Goal: Task Accomplishment & Management: Manage account settings

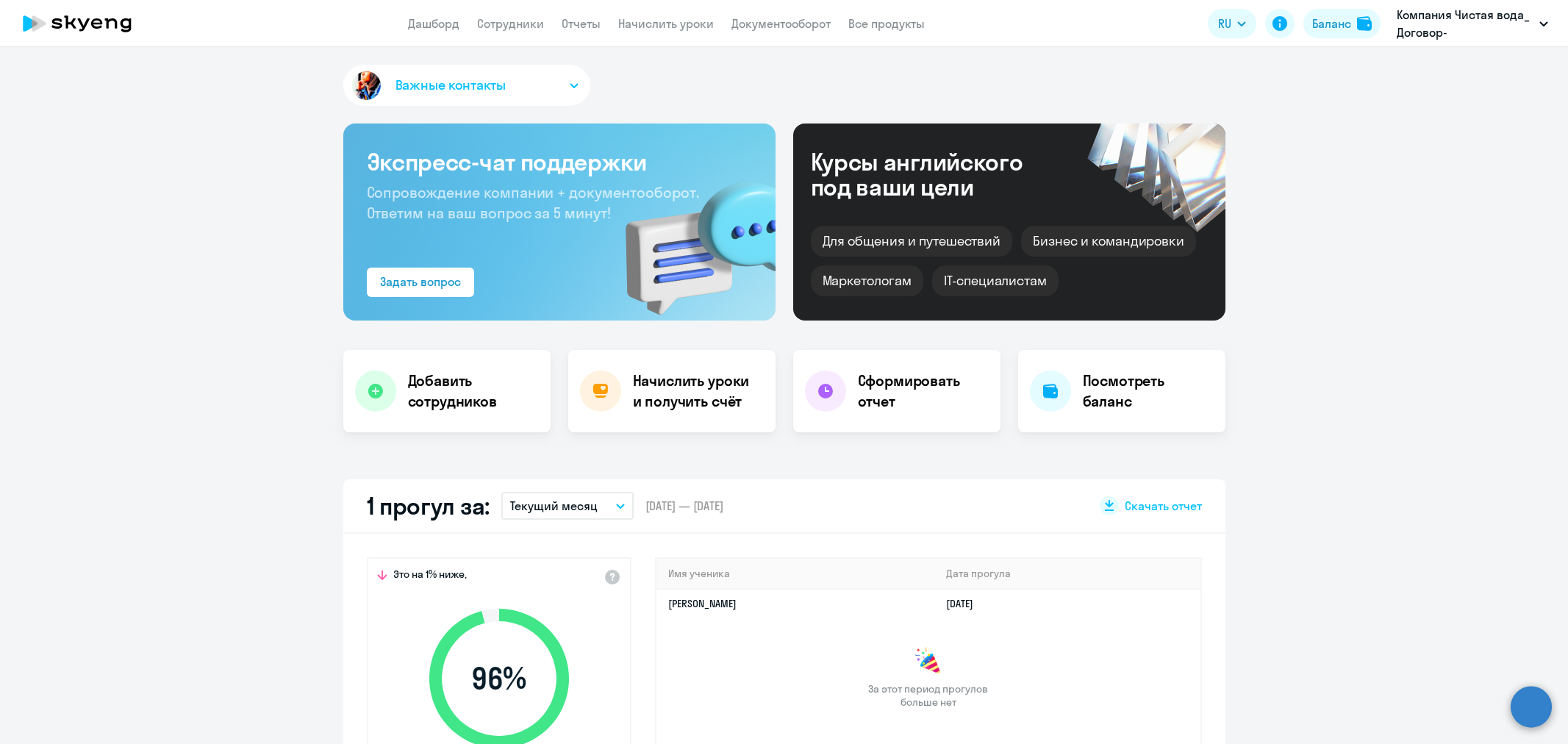
select select "30"
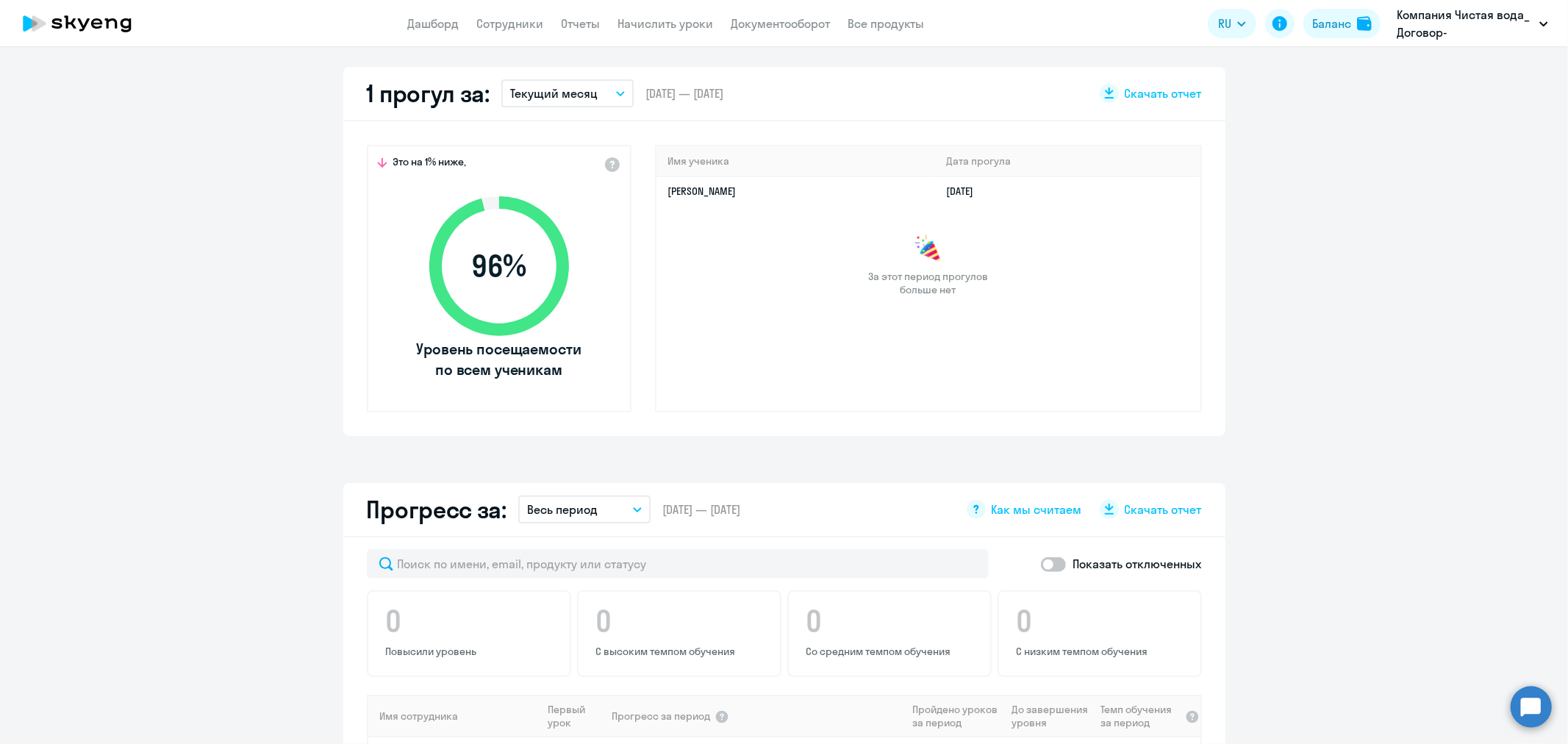
scroll to position [408, 0]
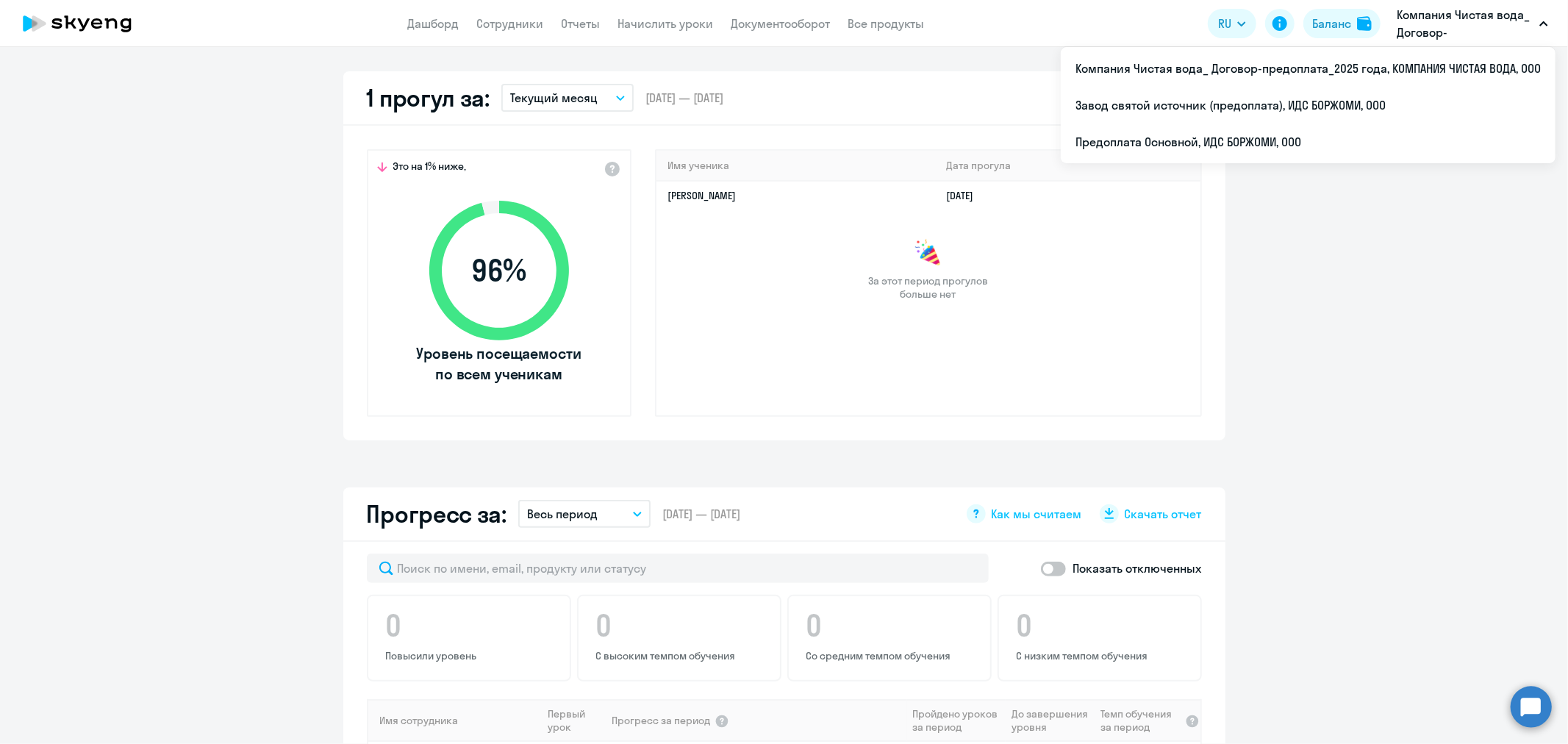
click at [1548, 18] on button "Компания Чистая вода_ Договор-предоплата_2025 года, КОМПАНИЯ ЧИСТАЯ ВОДА, ООО" at bounding box center [1473, 24] width 166 height 35
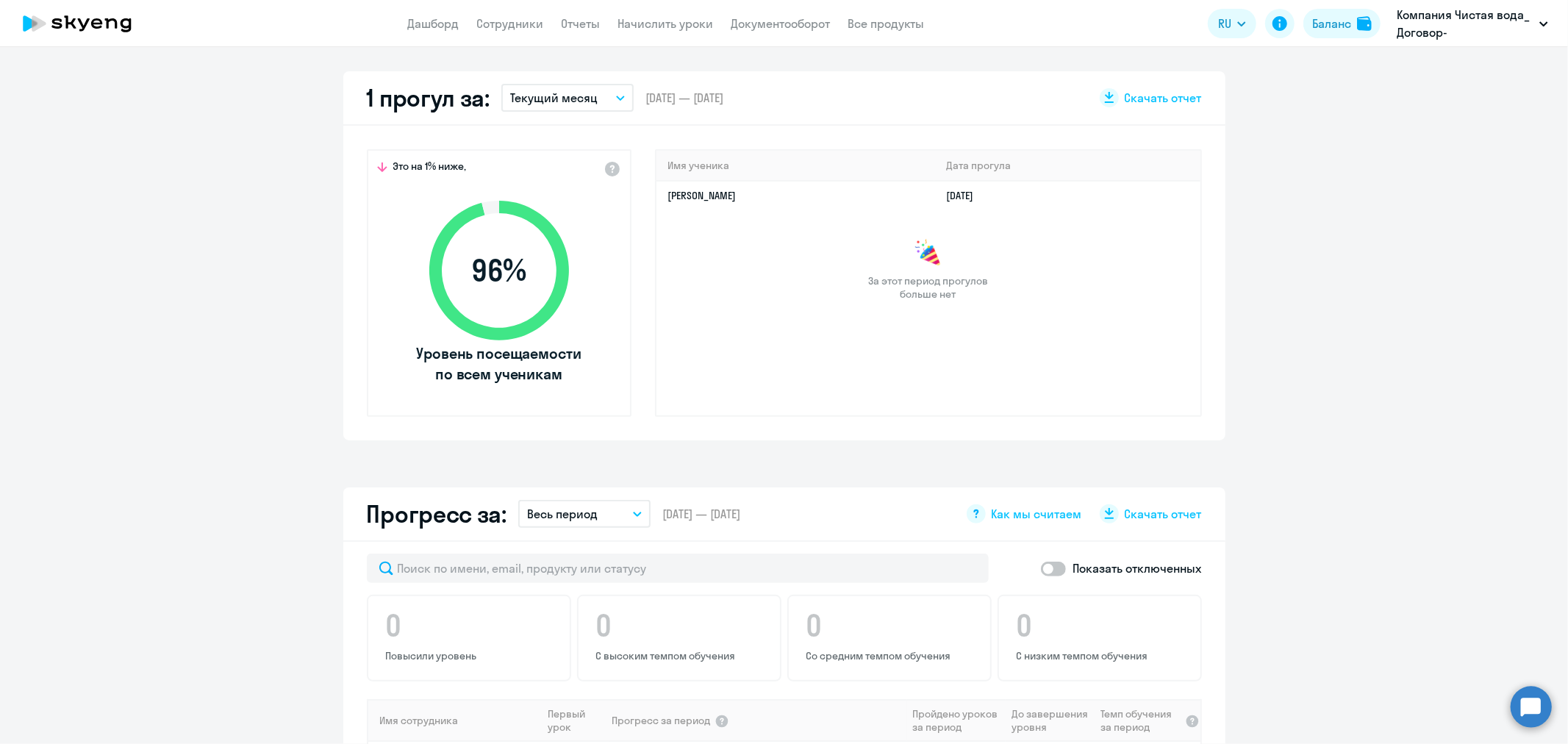
click at [1548, 18] on button "Компания Чистая вода_ Договор-предоплата_2025 года, КОМПАНИЯ ЧИСТАЯ ВОДА, ООО" at bounding box center [1473, 24] width 166 height 35
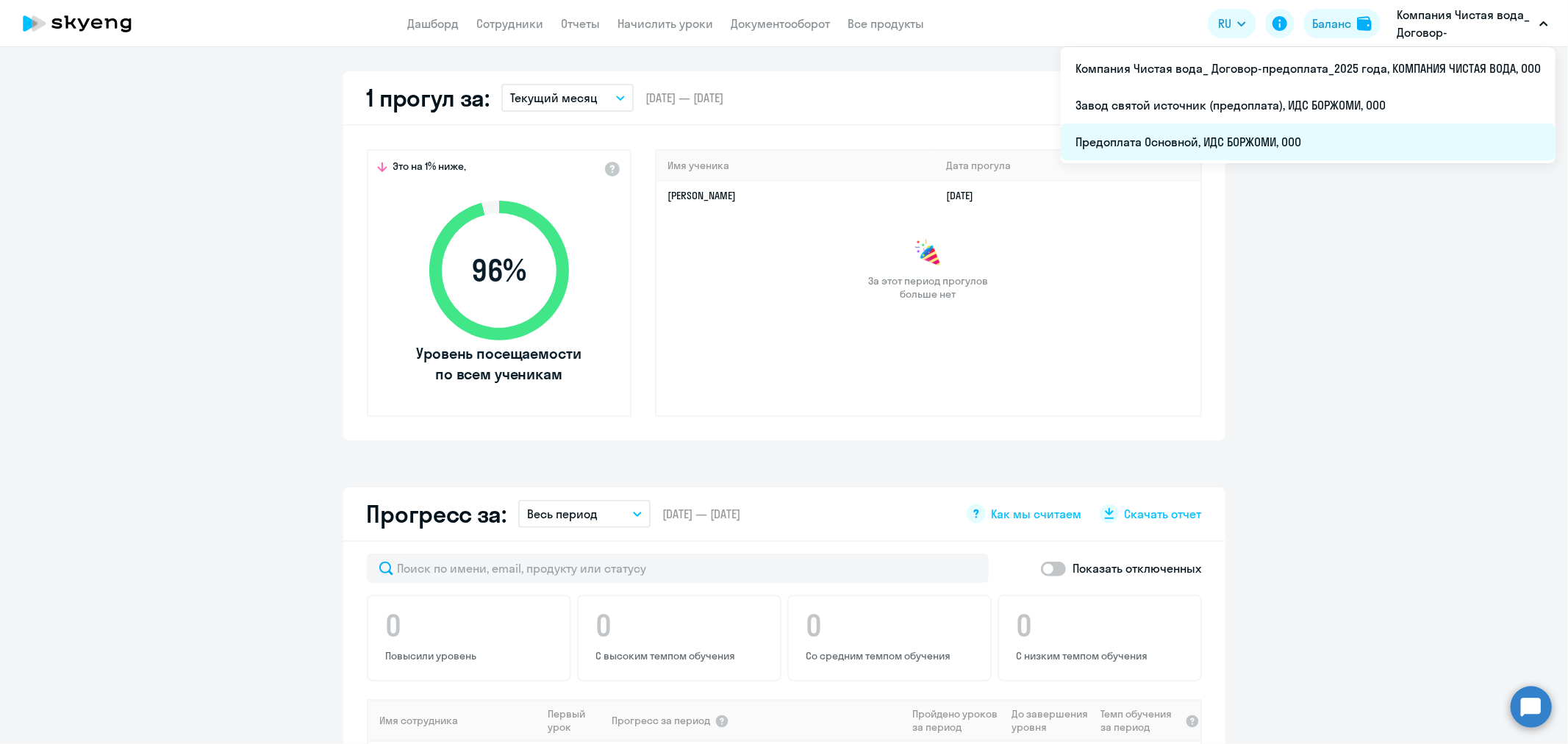
click at [1255, 138] on li "Предоплата Основной, ИДС БОРЖОМИ, ООО" at bounding box center [1308, 142] width 494 height 37
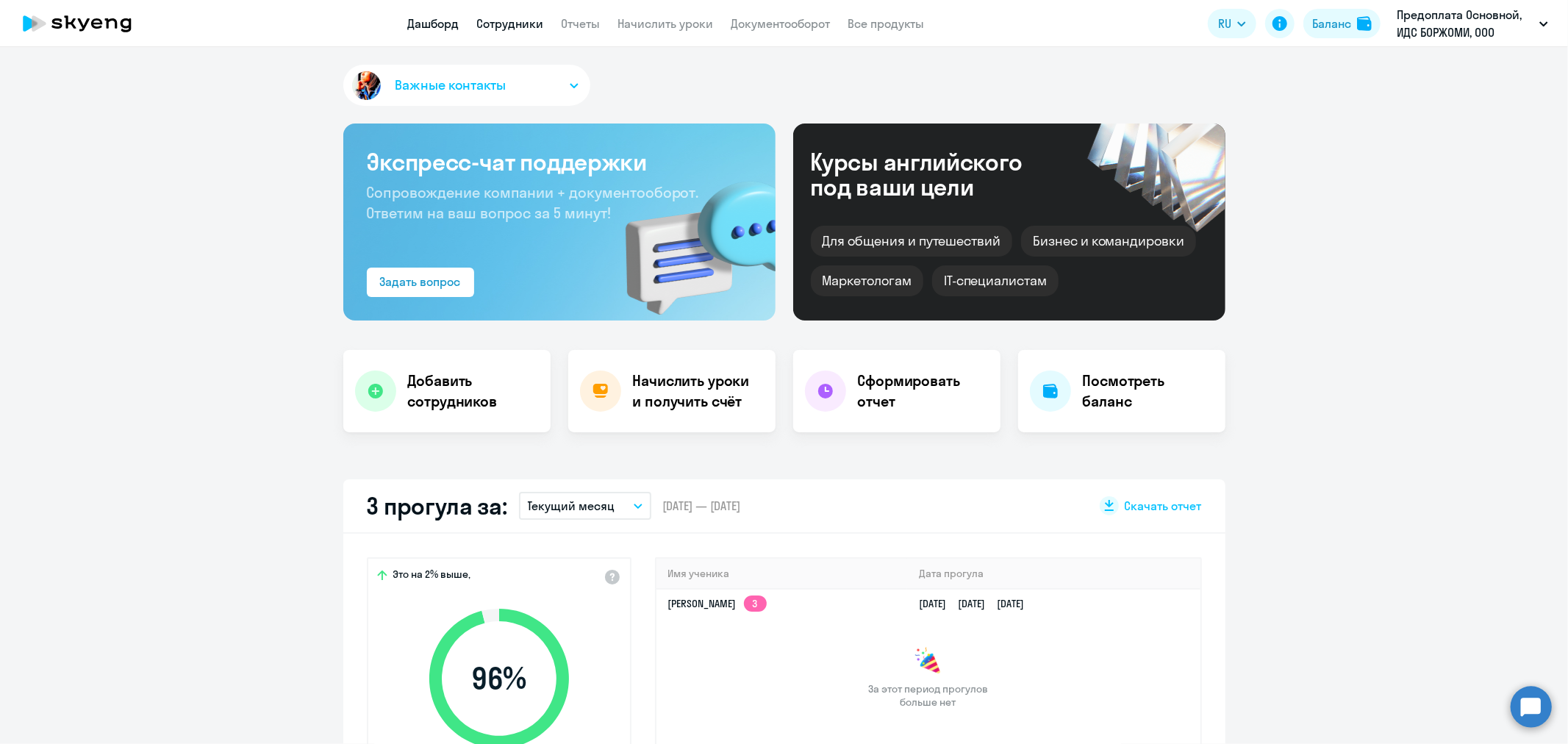
click at [517, 24] on link "Сотрудники" at bounding box center [510, 23] width 67 height 15
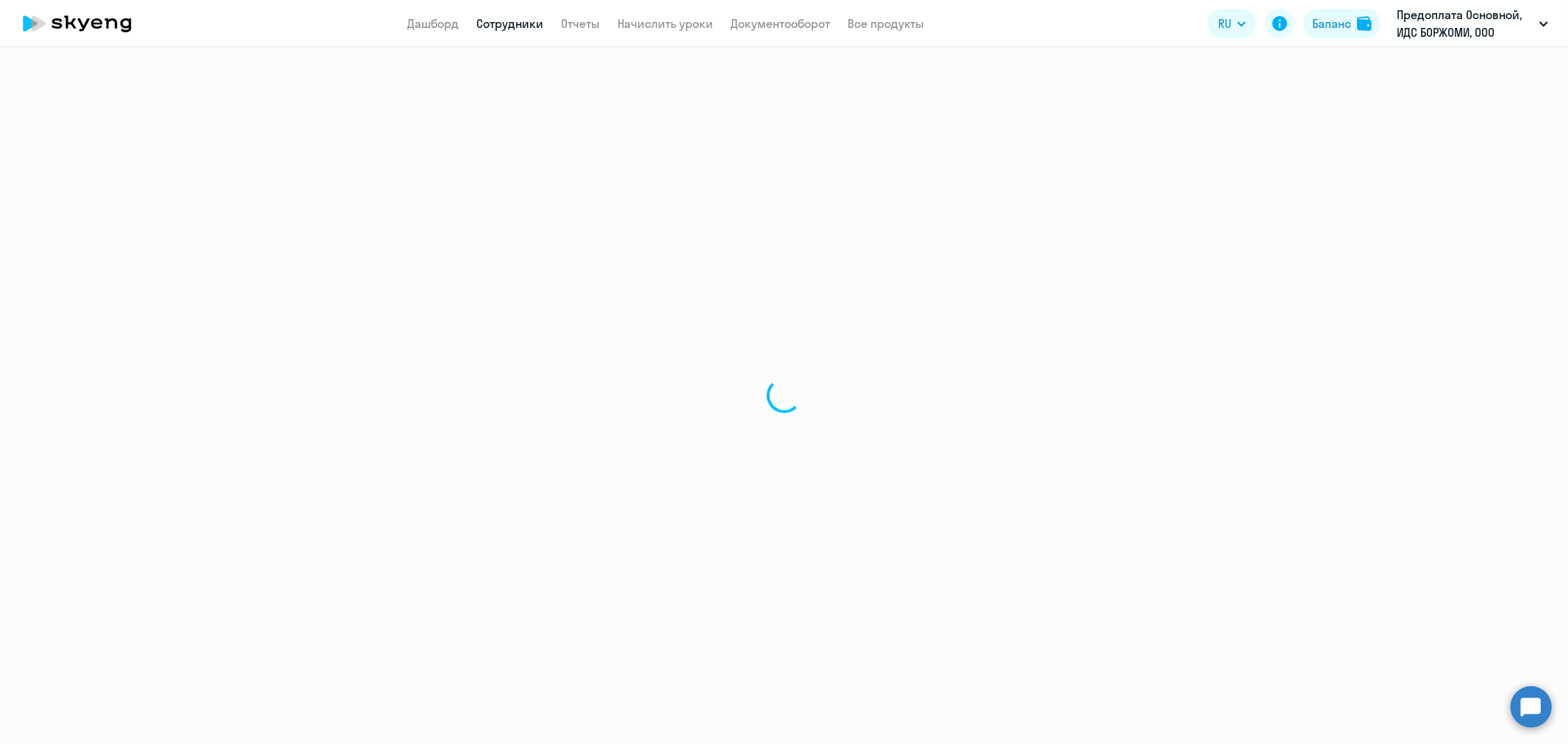
select select "30"
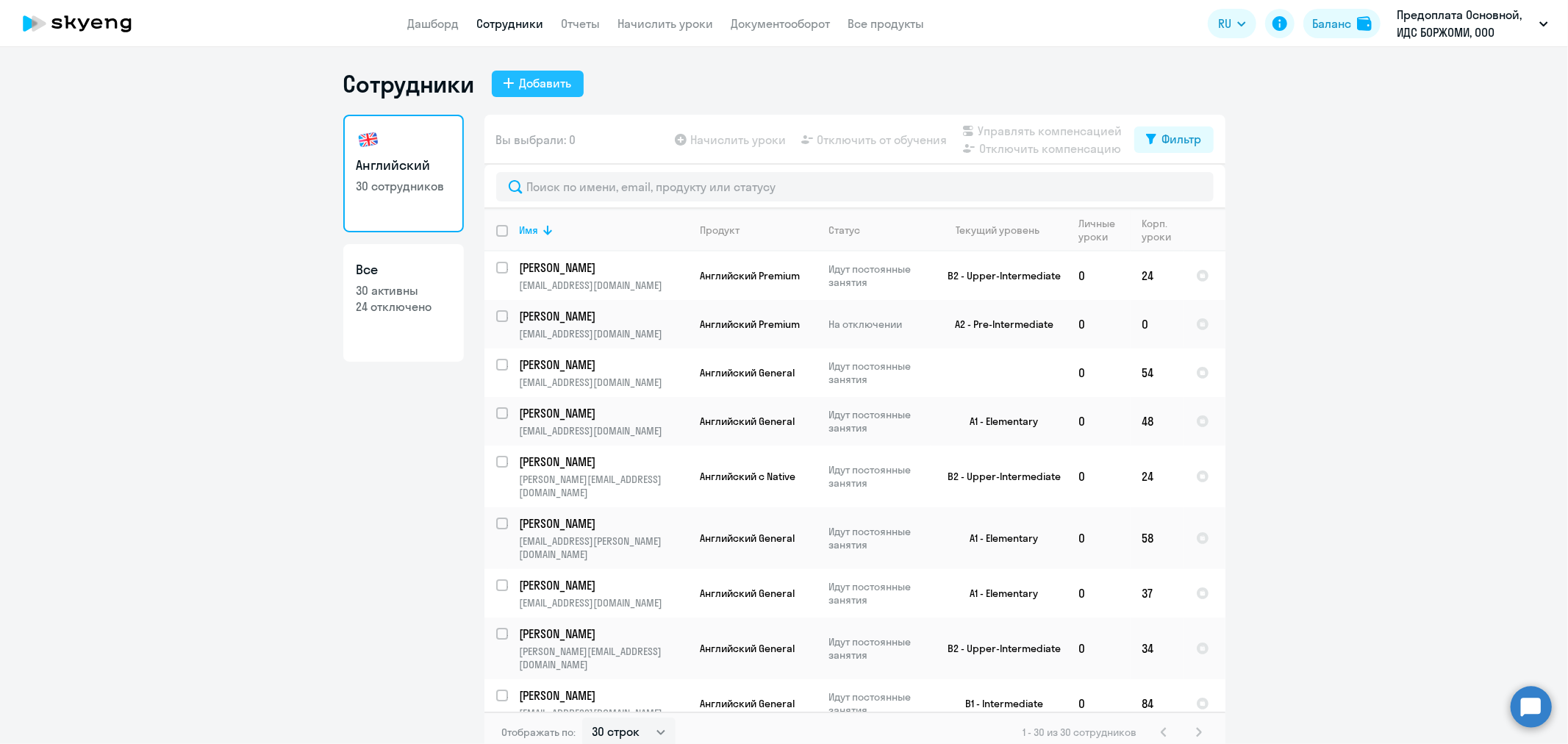
click at [529, 79] on div "Добавить" at bounding box center [546, 83] width 52 height 18
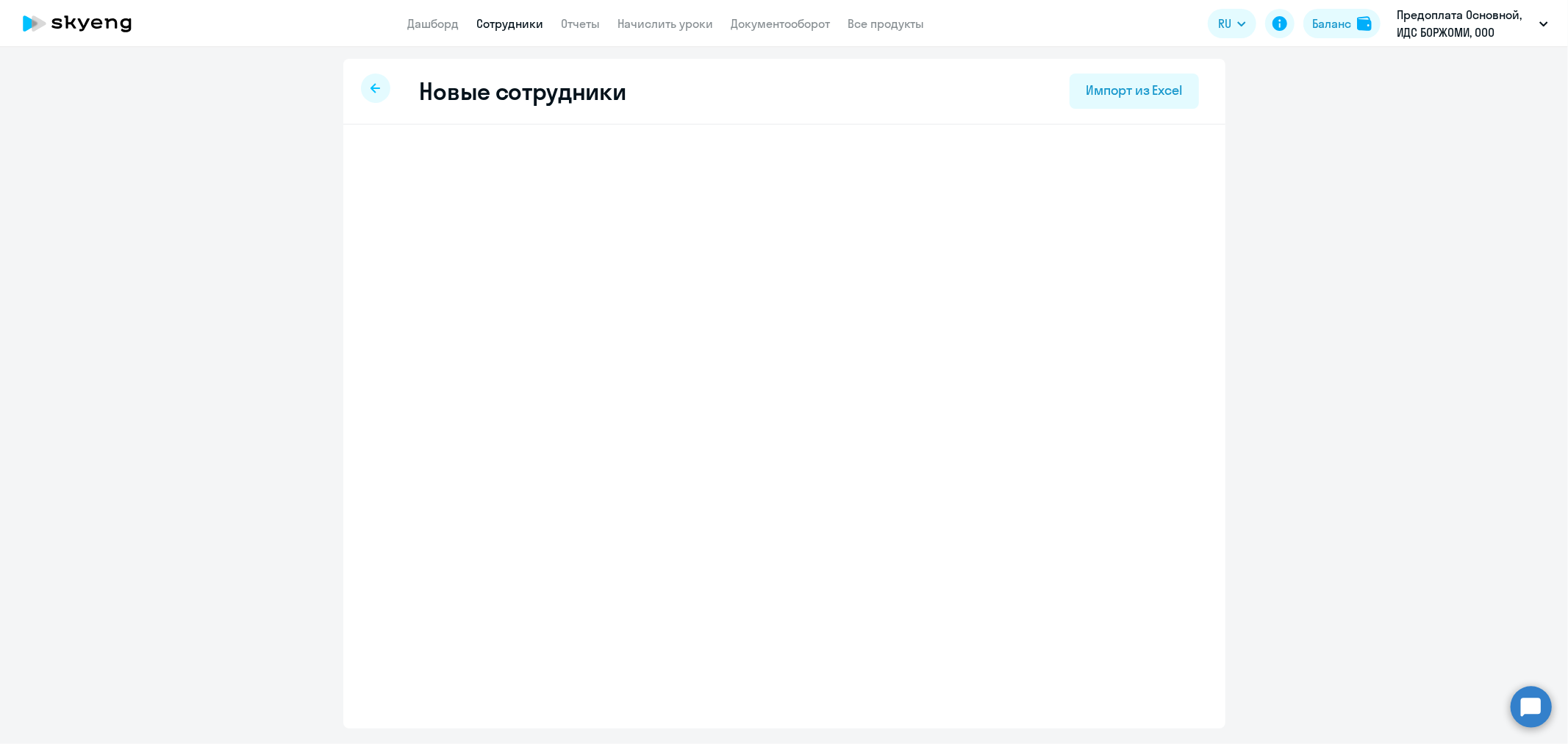
select select "english_adult_not_native_speaker"
select select "3"
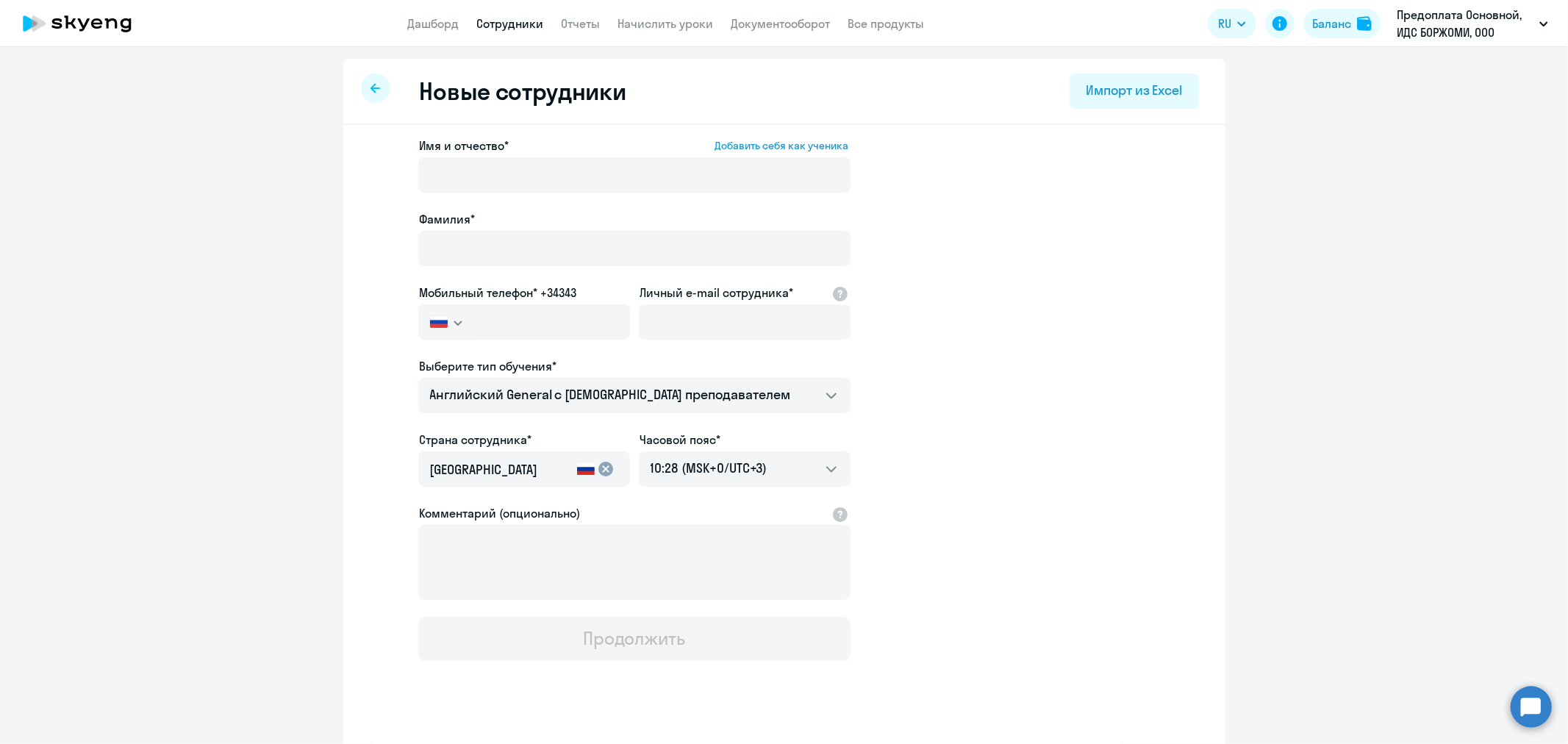
click at [371, 83] on icon at bounding box center [375, 88] width 9 height 10
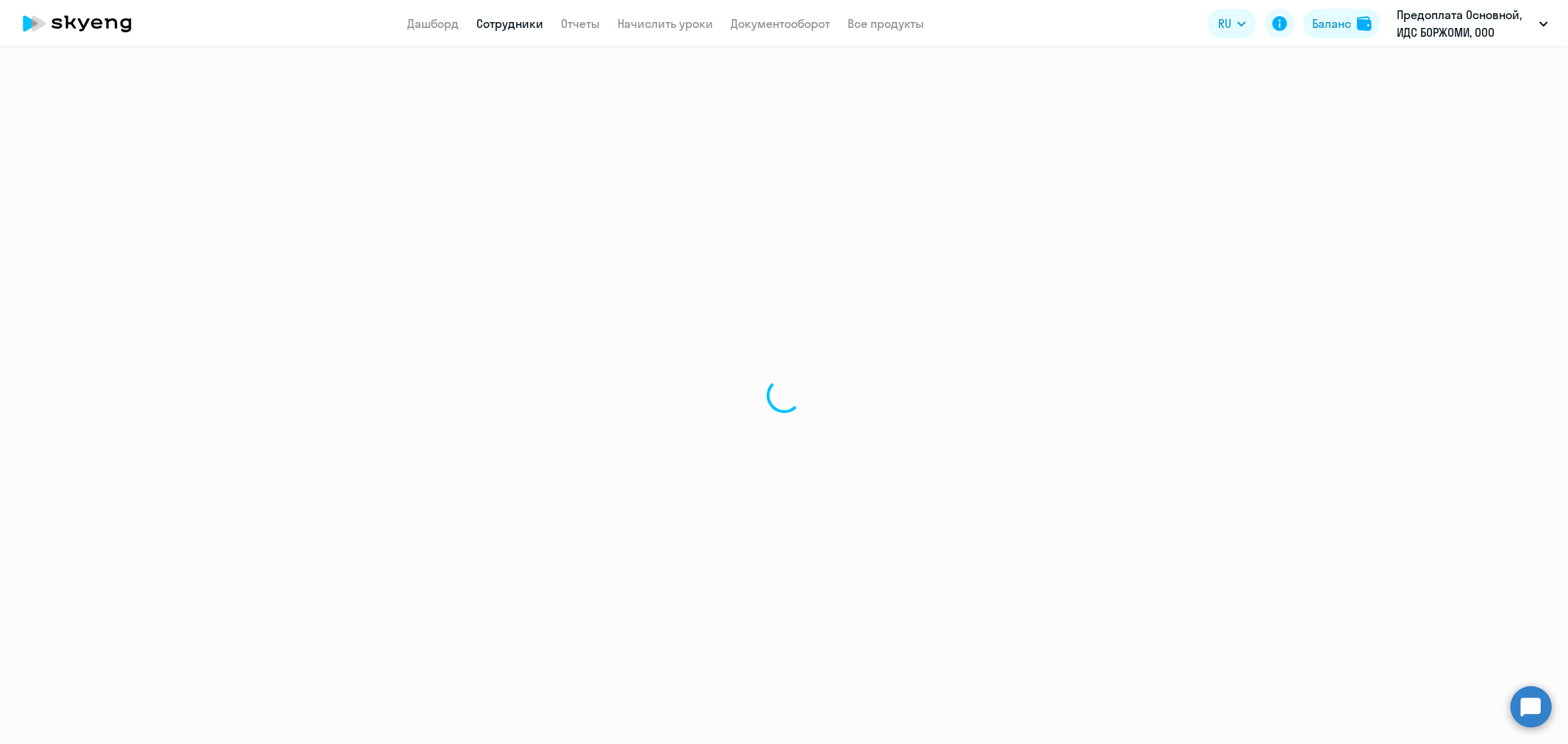
select select "30"
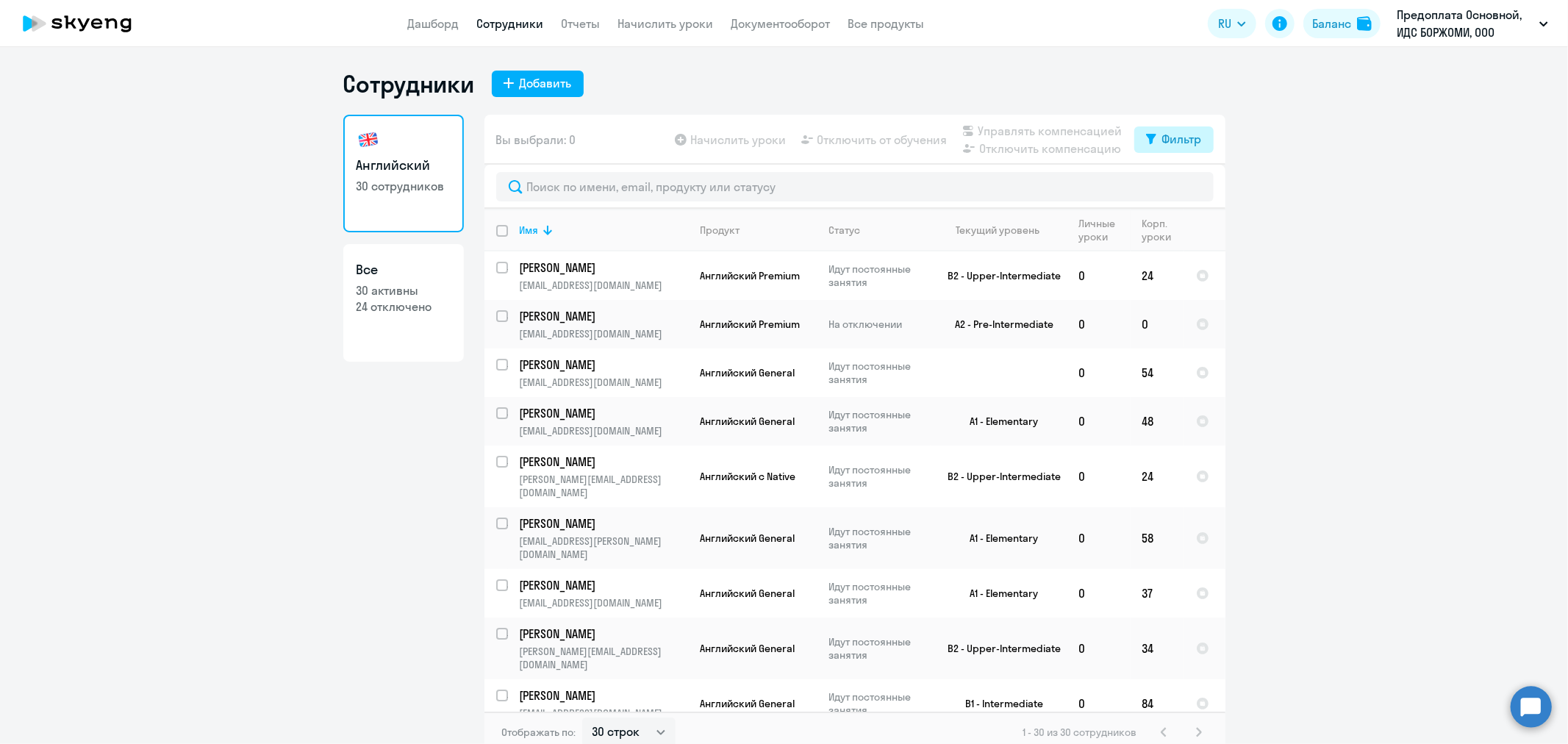
click at [1147, 138] on icon at bounding box center [1151, 138] width 10 height 10
click at [1180, 187] on span at bounding box center [1183, 187] width 25 height 15
click at [1170, 187] on input "checkbox" at bounding box center [1170, 186] width 1 height 1
checkbox input "true"
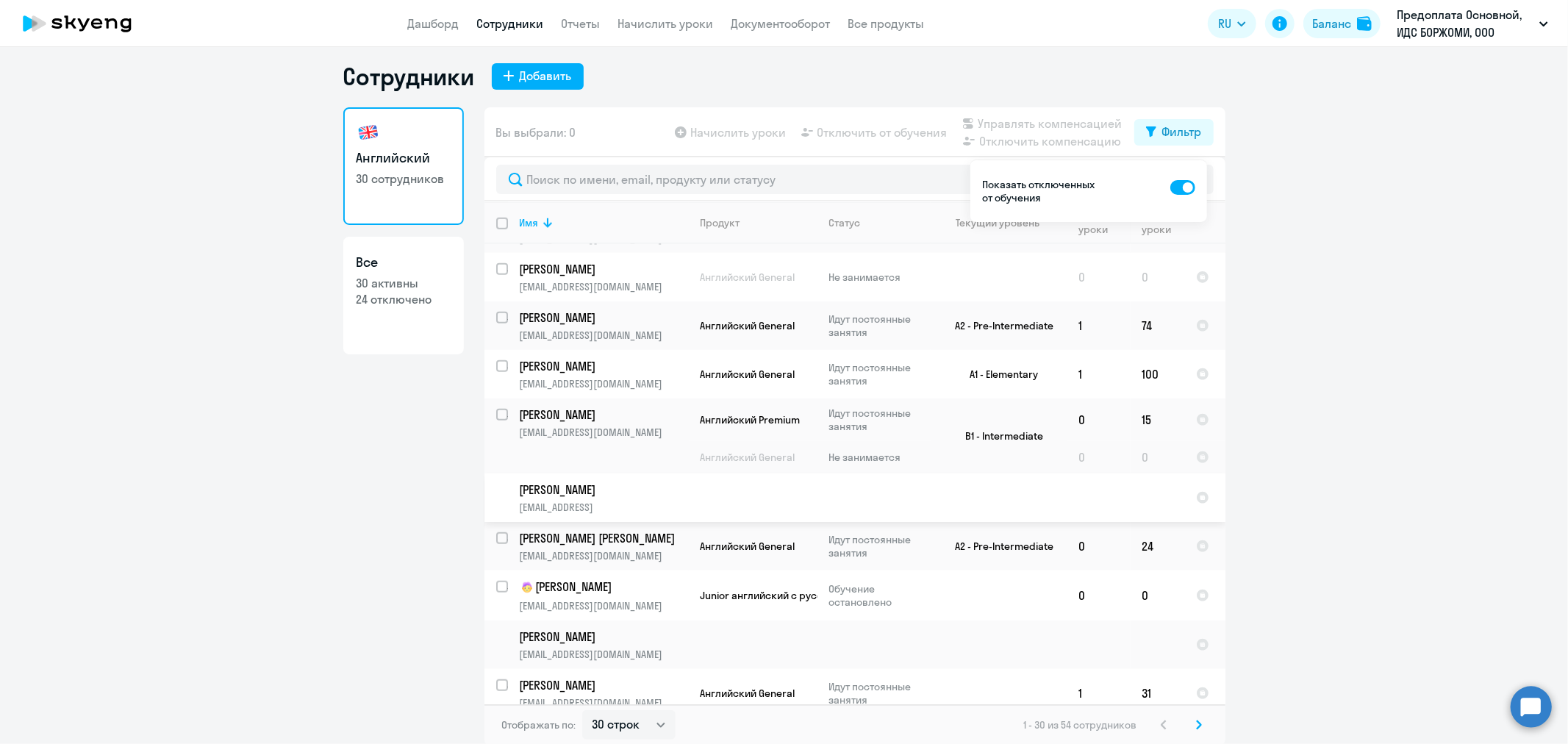
scroll to position [8, 0]
click at [659, 721] on select "30 строк 50 строк 100 строк" at bounding box center [628, 723] width 93 height 29
select select "50"
click at [582, 709] on select "30 строк 50 строк 100 строк" at bounding box center [628, 723] width 93 height 29
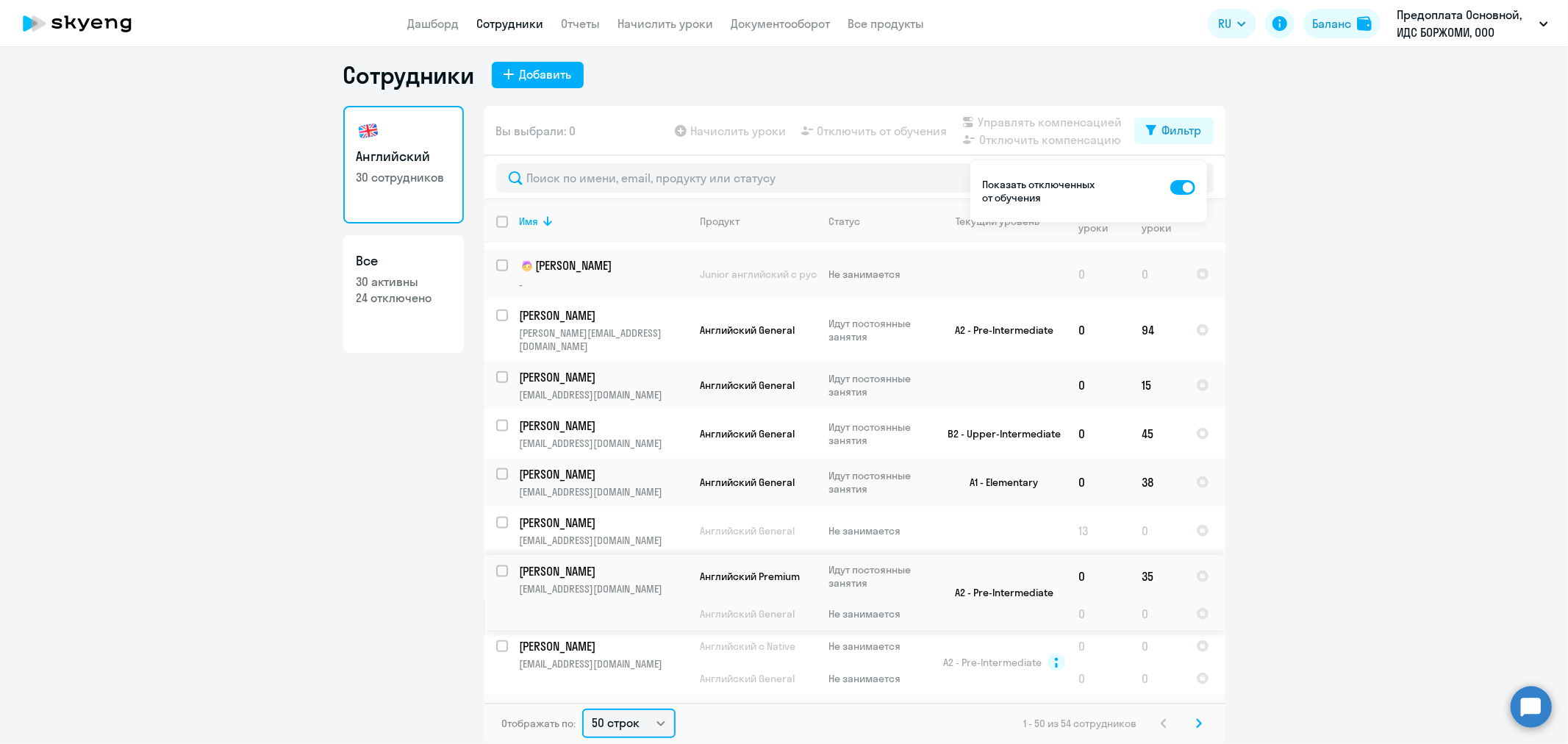
scroll to position [1632, 0]
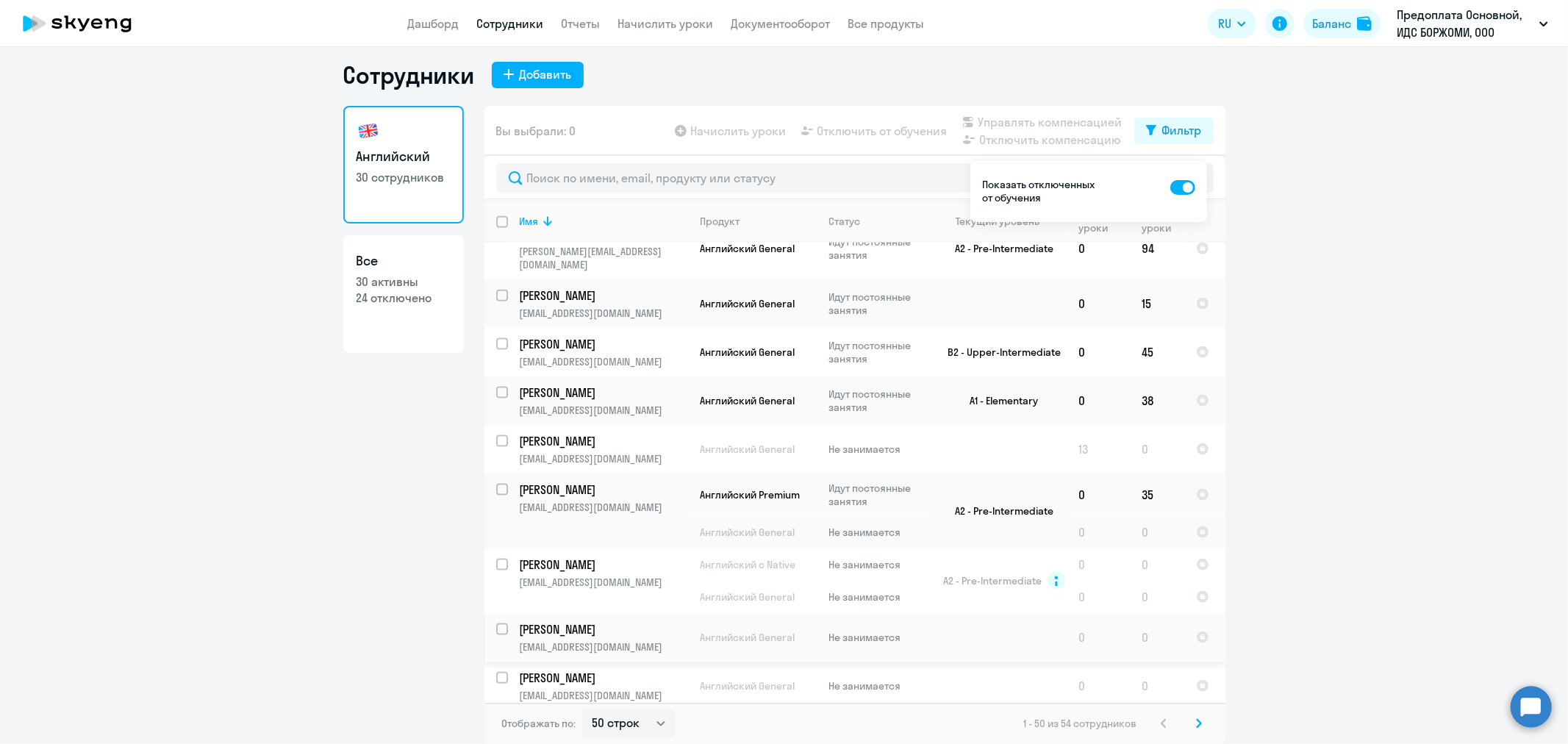
click at [544, 621] on p "[PERSON_NAME]" at bounding box center [603, 629] width 166 height 16
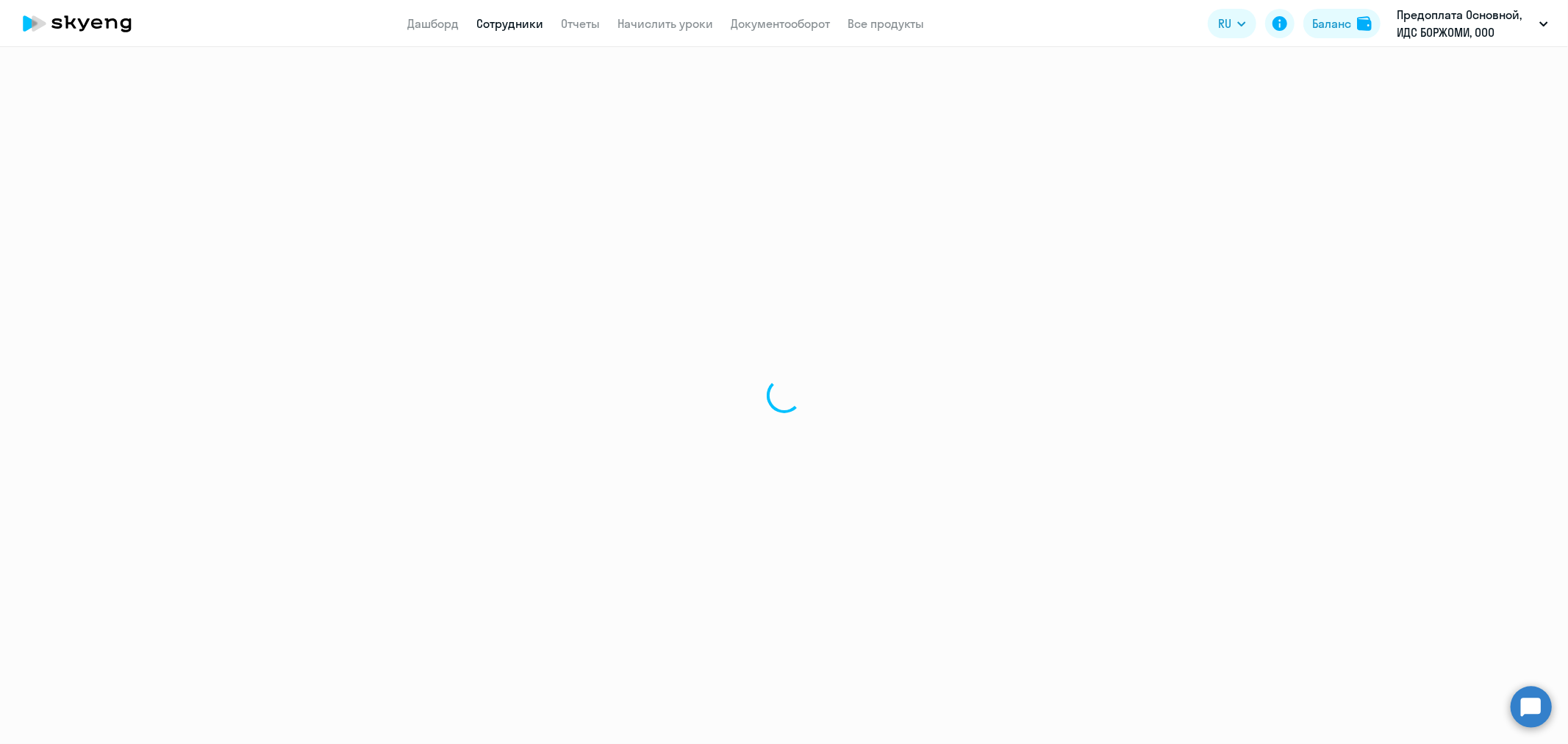
select select "english"
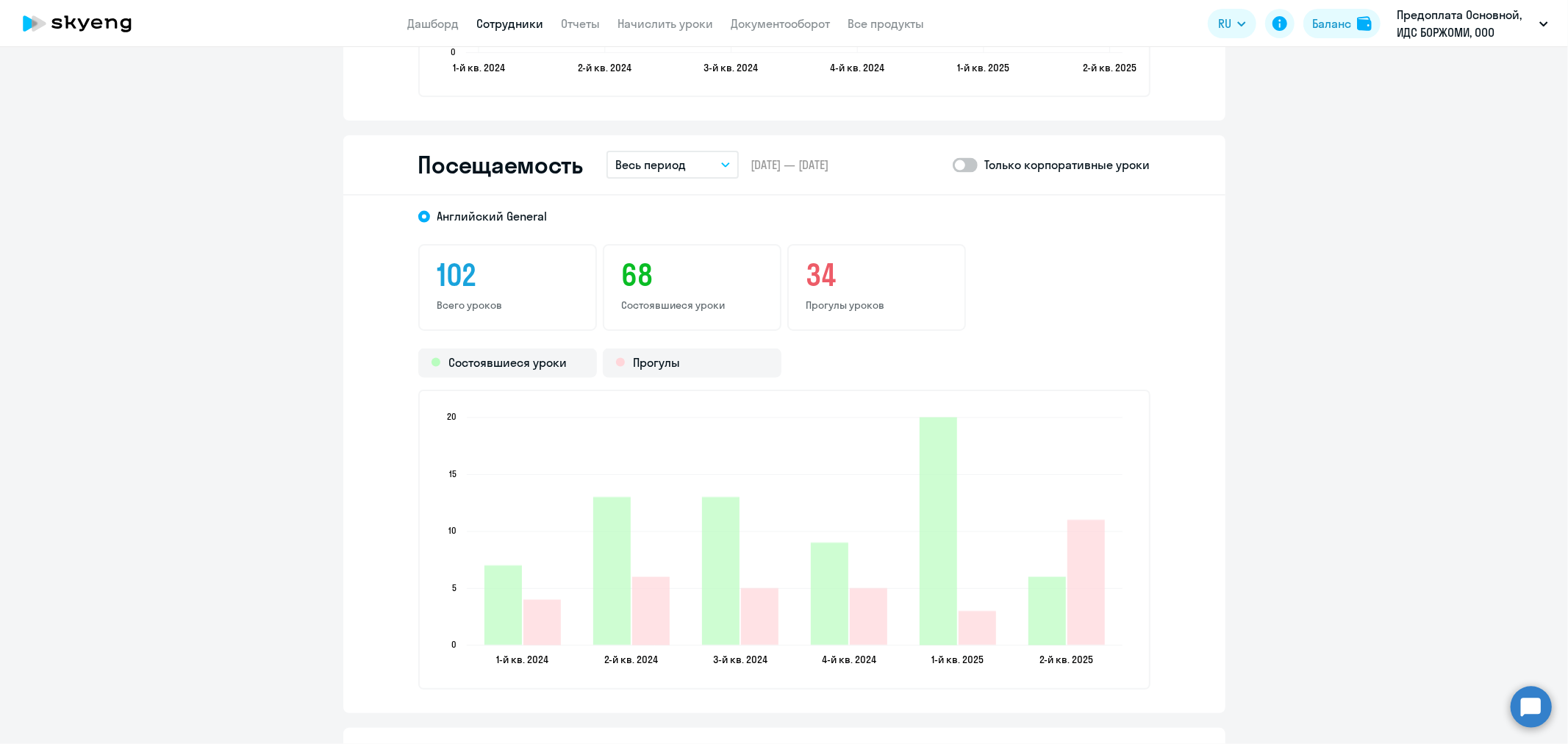
scroll to position [1796, 0]
